Goal: Information Seeking & Learning: Learn about a topic

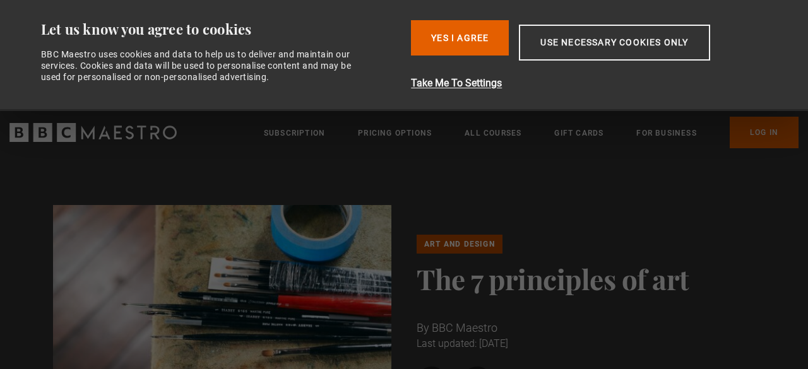
click at [747, 209] on div "Art and Design The 7 principles of art By BBC Maestro Last updated: [DATE] Shar…" at bounding box center [404, 316] width 723 height 222
click at [463, 34] on button "Yes I Agree" at bounding box center [460, 37] width 98 height 35
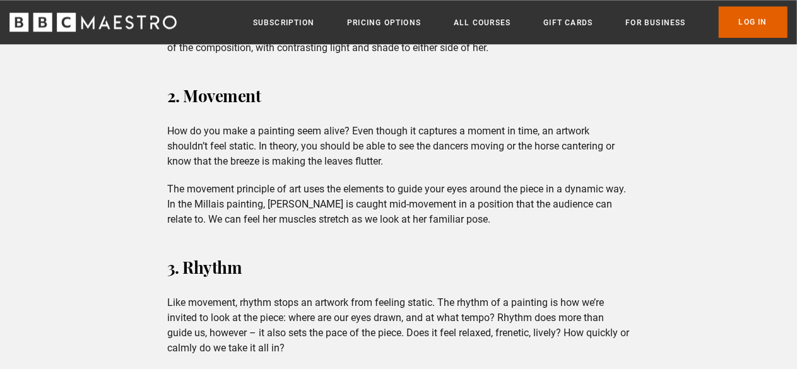
scroll to position [1610, 0]
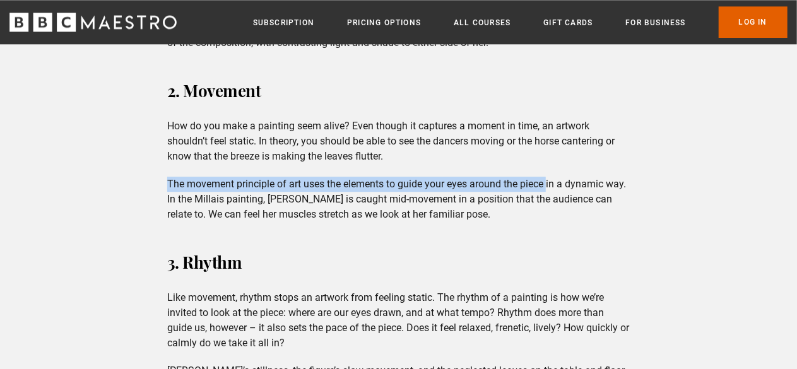
drag, startPoint x: 168, startPoint y: 181, endPoint x: 552, endPoint y: 179, distance: 383.8
click at [552, 179] on p "The movement principle of art uses the elements to guide your eyes around the p…" at bounding box center [398, 199] width 463 height 45
click at [521, 181] on p "The movement principle of art uses the elements to guide your eyes around the p…" at bounding box center [398, 199] width 463 height 45
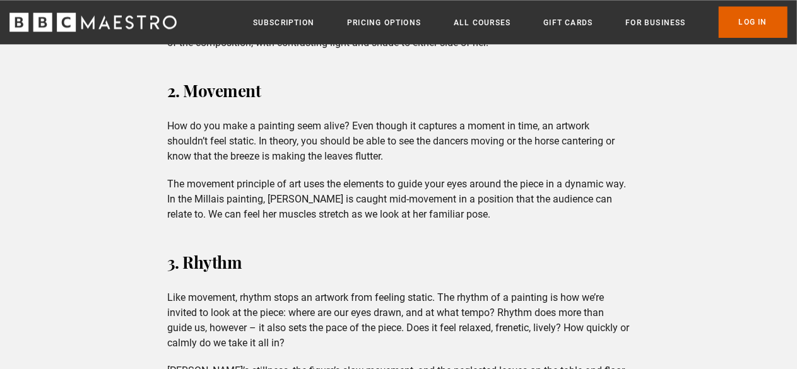
click at [521, 181] on p "The movement principle of art uses the elements to guide your eyes around the p…" at bounding box center [398, 199] width 463 height 45
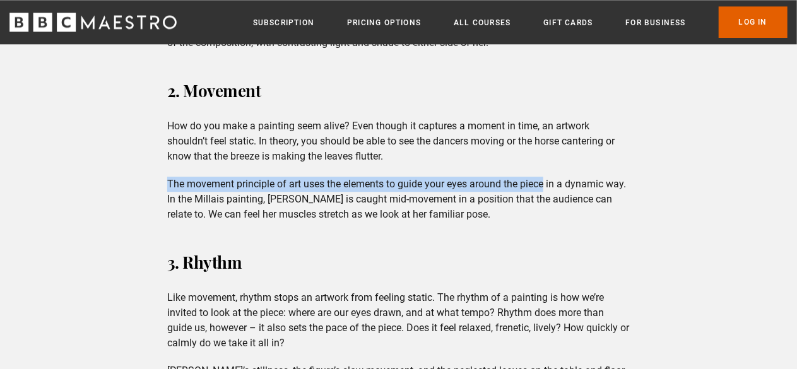
drag, startPoint x: 547, startPoint y: 185, endPoint x: 158, endPoint y: 181, distance: 388.9
copy p "The movement principle of art uses the elements to guide your eyes around the p…"
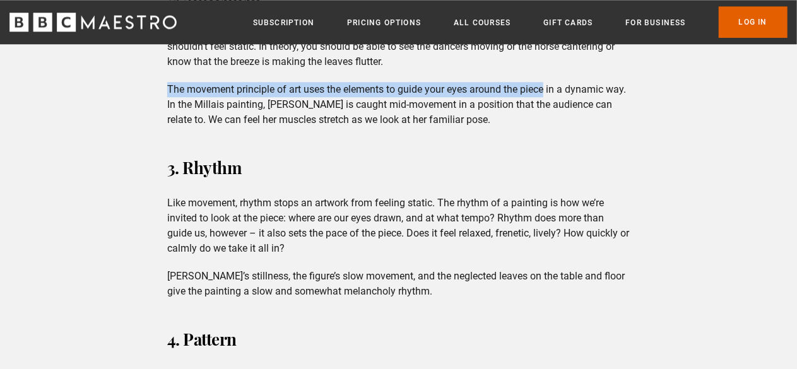
scroll to position [1755, 0]
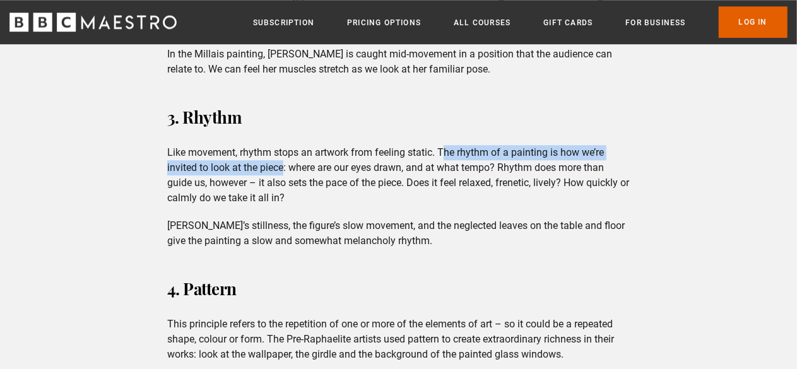
drag, startPoint x: 443, startPoint y: 150, endPoint x: 283, endPoint y: 167, distance: 160.7
click at [283, 167] on p "Like movement, rhythm stops an artwork from feeling static. The rhythm of a pai…" at bounding box center [398, 175] width 463 height 61
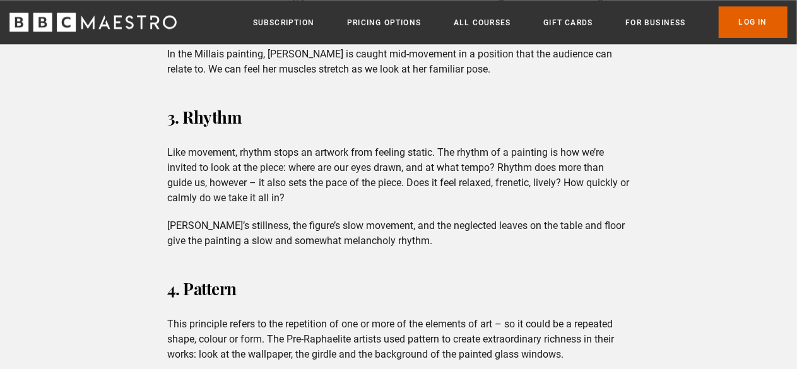
click at [442, 149] on p "Like movement, rhythm stops an artwork from feeling static. The rhythm of a pai…" at bounding box center [398, 175] width 463 height 61
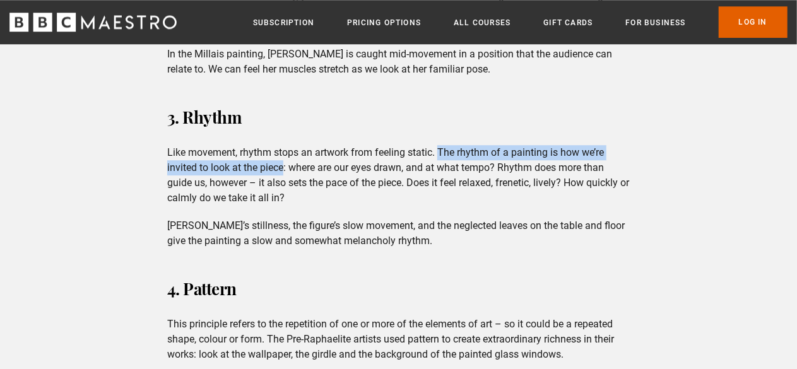
drag, startPoint x: 442, startPoint y: 149, endPoint x: 284, endPoint y: 167, distance: 158.9
click at [284, 167] on p "Like movement, rhythm stops an artwork from feeling static. The rhythm of a pai…" at bounding box center [398, 175] width 463 height 61
copy p "The rhythm of a painting is how we’re invited to look at the piece"
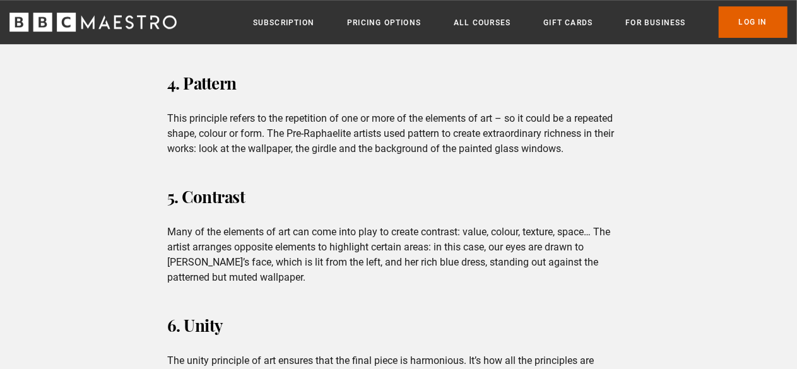
scroll to position [1966, 0]
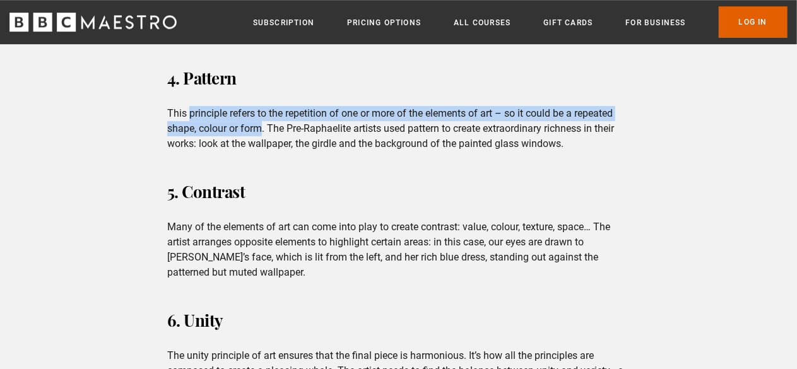
drag, startPoint x: 190, startPoint y: 114, endPoint x: 261, endPoint y: 126, distance: 72.2
click at [261, 126] on p "This principle refers to the repetition of one or more of the elements of art –…" at bounding box center [398, 128] width 463 height 45
copy p "principle refers to the repetition of one or more of the elements of art – so i…"
